Goal: Task Accomplishment & Management: Use online tool/utility

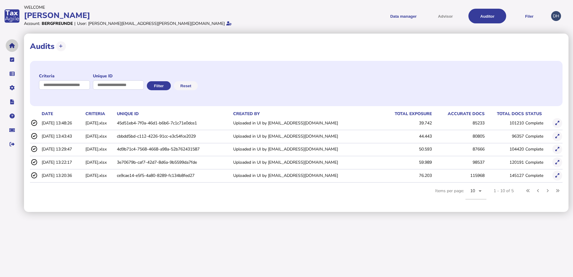
click at [17, 46] on button "navigate application pages" at bounding box center [12, 45] width 13 height 13
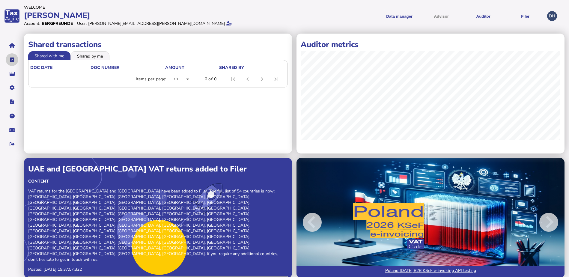
click at [13, 60] on icon "navigate application pages" at bounding box center [12, 60] width 4 height 0
select select "**********"
select select "********"
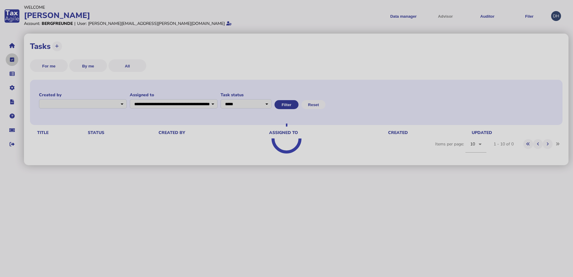
select select "**********"
select select "********"
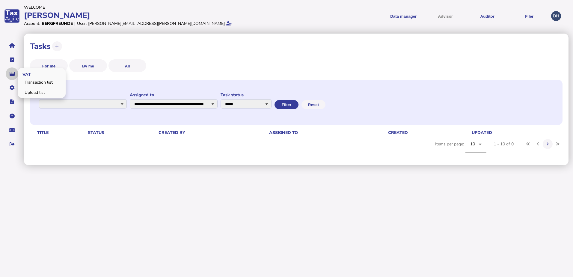
click at [10, 74] on icon "navigate application pages" at bounding box center [12, 74] width 5 height 0
click at [43, 85] on link "Transaction list" at bounding box center [42, 82] width 46 height 9
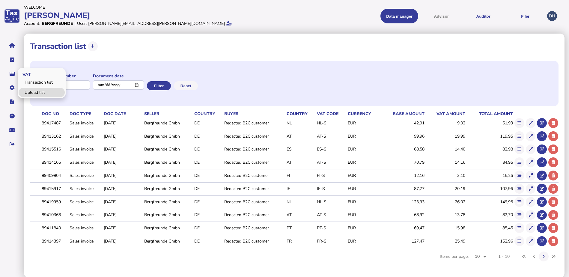
click at [31, 92] on link "Upload list" at bounding box center [42, 92] width 46 height 9
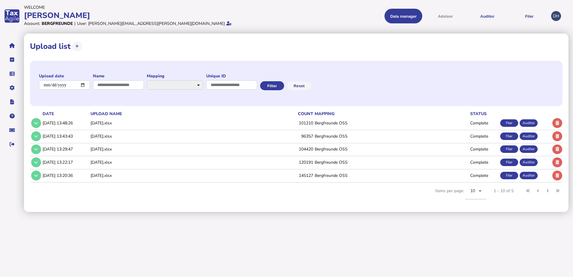
click at [337, 163] on td "Bergfreunde OSS" at bounding box center [391, 162] width 156 height 12
click at [34, 161] on icon at bounding box center [36, 162] width 4 height 4
click at [507, 163] on div "Filer" at bounding box center [509, 162] width 18 height 7
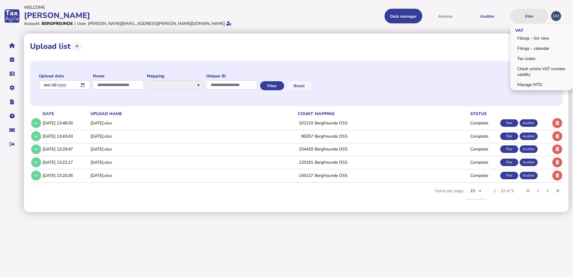
click at [525, 17] on button "Filer" at bounding box center [529, 16] width 38 height 15
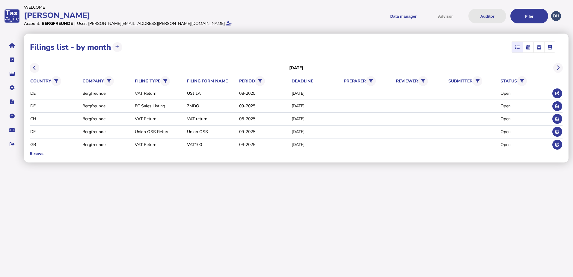
click at [492, 14] on button "Auditor" at bounding box center [487, 16] width 38 height 15
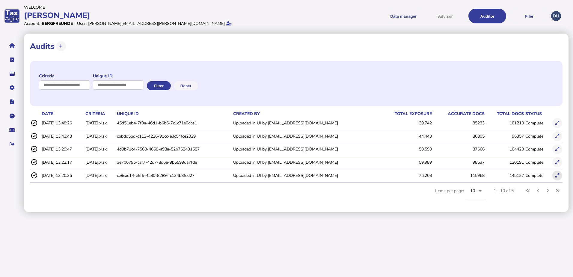
click at [559, 176] on icon at bounding box center [557, 176] width 4 height 4
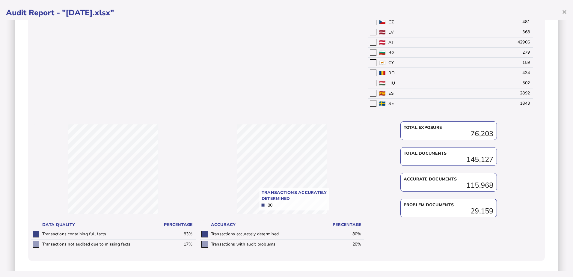
scroll to position [383, 0]
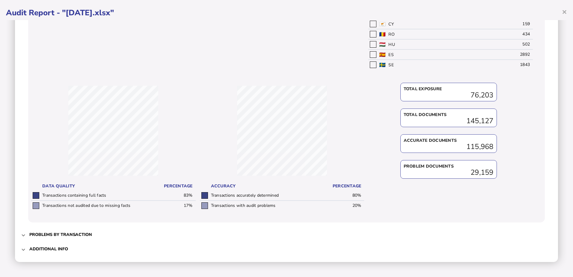
click at [57, 237] on h3 "Problems by transaction" at bounding box center [60, 235] width 63 height 6
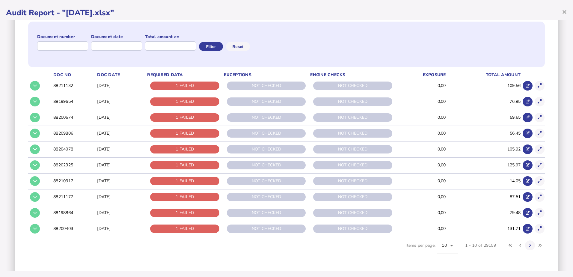
scroll to position [90, 0]
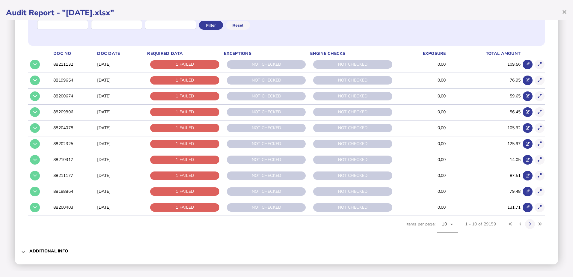
click at [49, 251] on h3 "Additional info" at bounding box center [48, 251] width 39 height 6
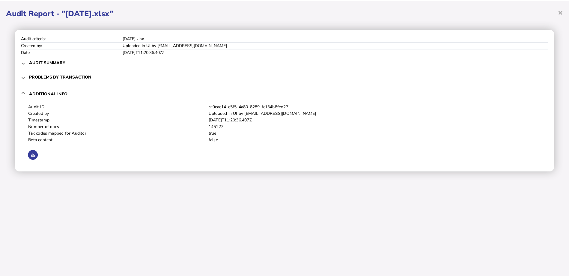
scroll to position [0, 0]
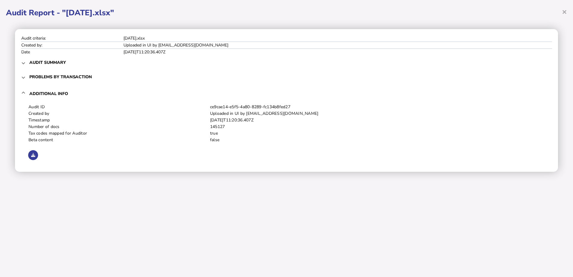
click at [27, 64] on mat-expansion-panel-header "Audit summary" at bounding box center [286, 62] width 531 height 14
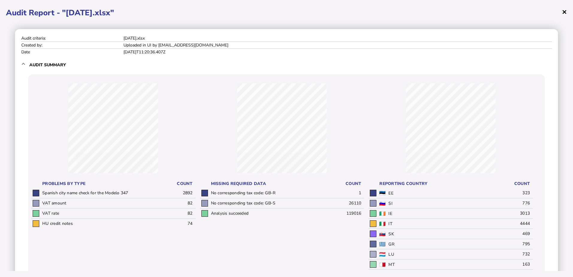
click at [562, 15] on span "×" at bounding box center [564, 11] width 5 height 11
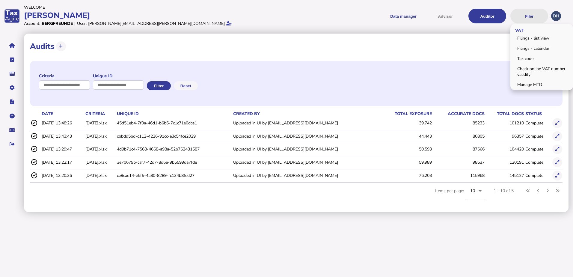
click at [525, 19] on button "Filer" at bounding box center [529, 16] width 38 height 15
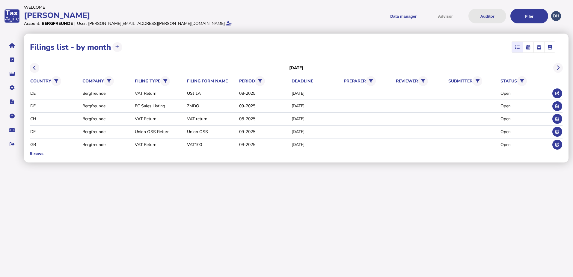
click at [485, 18] on button "Auditor" at bounding box center [487, 16] width 38 height 15
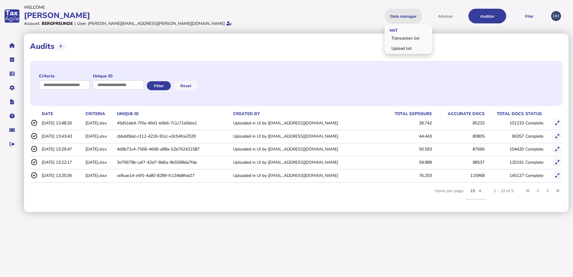
click at [399, 16] on button "Data manager" at bounding box center [403, 16] width 38 height 15
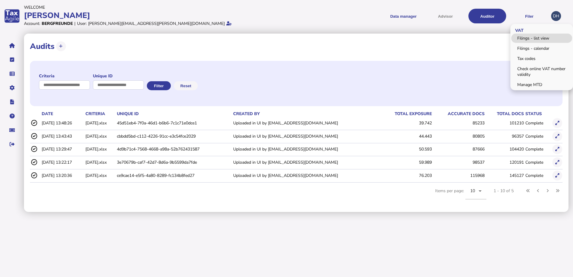
click at [527, 38] on link "Filings - list view" at bounding box center [541, 38] width 61 height 9
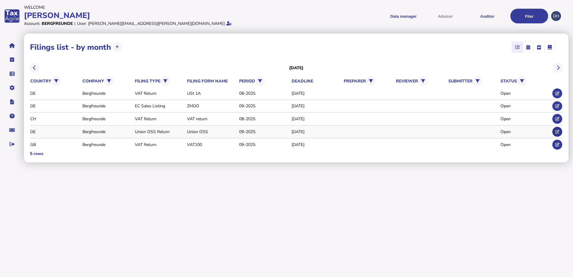
click at [556, 130] on icon at bounding box center [557, 132] width 4 height 4
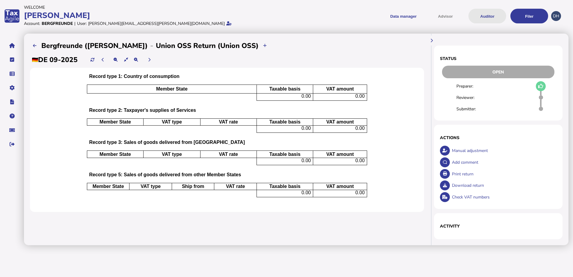
click at [484, 10] on button "Auditor" at bounding box center [487, 16] width 38 height 15
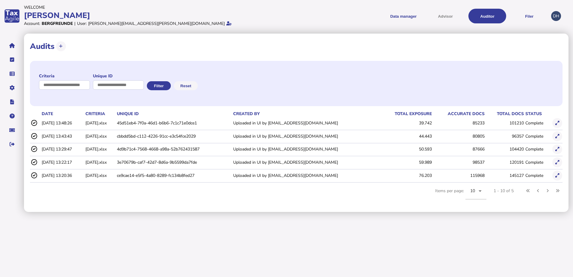
click at [202, 123] on td "45d51eb4-7f0a-46d1-b6b6-7c1c71e0dce1" at bounding box center [174, 123] width 116 height 12
click at [109, 122] on td "[DATE].xlsx" at bounding box center [99, 123] width 31 height 12
click at [34, 122] on icon at bounding box center [33, 123] width 7 height 6
click at [557, 125] on icon at bounding box center [557, 123] width 4 height 4
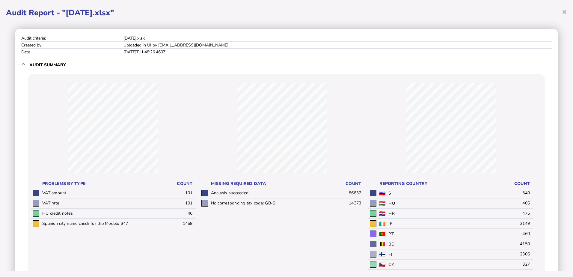
click at [486, 38] on td "[DATE].xlsx" at bounding box center [337, 38] width 429 height 7
click at [567, 12] on span "×" at bounding box center [564, 11] width 5 height 11
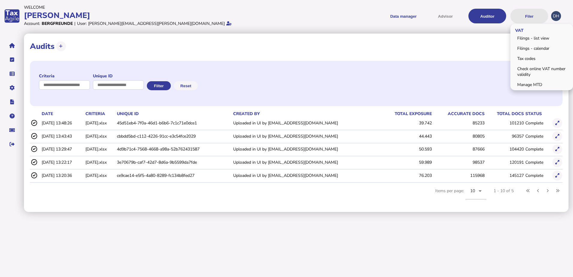
drag, startPoint x: 530, startPoint y: 16, endPoint x: 525, endPoint y: 18, distance: 5.2
click at [530, 16] on button "Filer" at bounding box center [529, 16] width 38 height 15
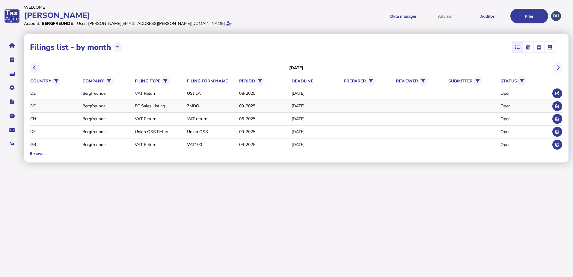
click at [506, 106] on div "Open" at bounding box center [525, 106] width 50 height 6
click at [197, 120] on div "VAT return" at bounding box center [212, 119] width 50 height 6
click at [141, 118] on div "VAT Return" at bounding box center [160, 119] width 50 height 6
click at [97, 120] on div "Bergfreunde" at bounding box center [107, 119] width 50 height 6
click at [558, 119] on icon at bounding box center [557, 119] width 4 height 4
